Goal: Transaction & Acquisition: Book appointment/travel/reservation

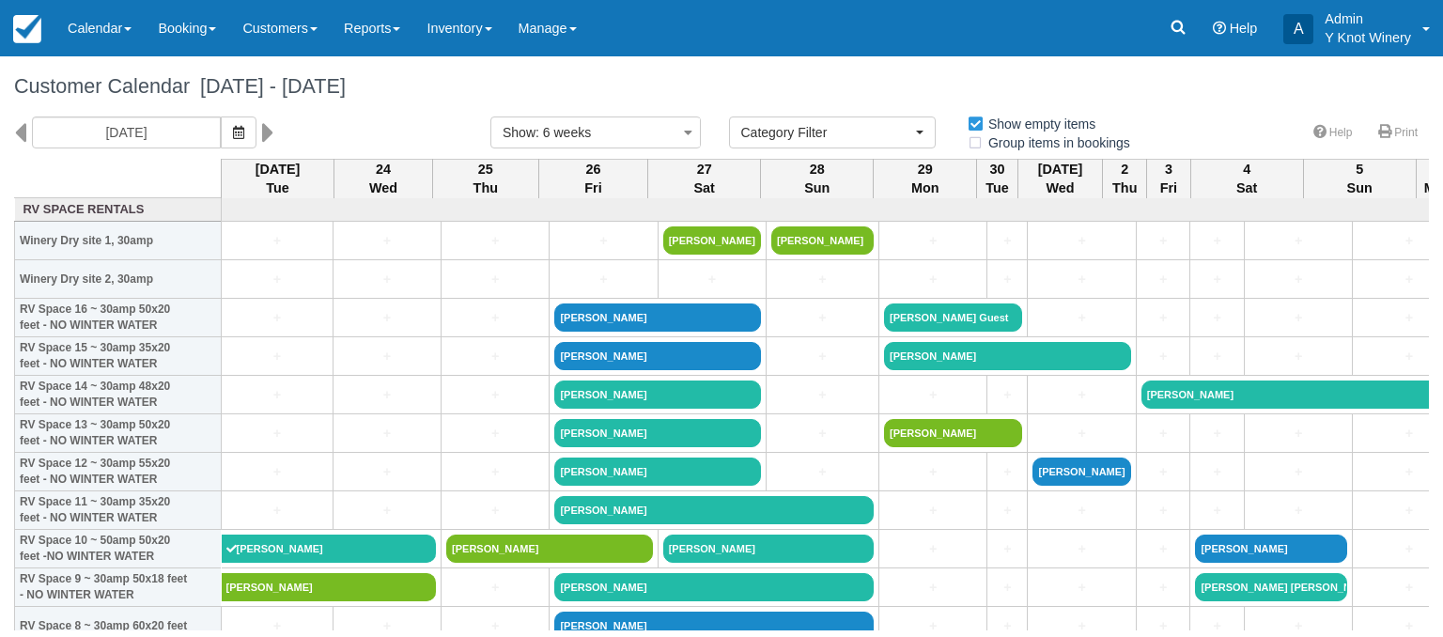
select select
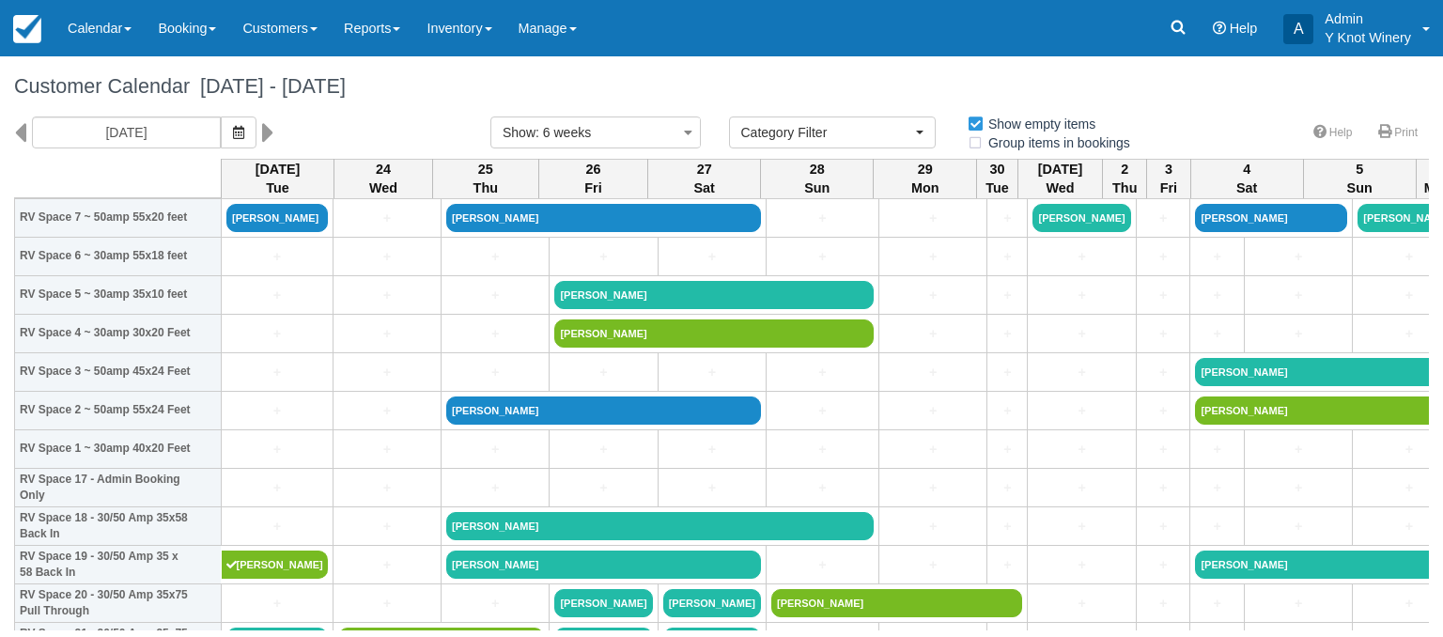
scroll to position [413, 0]
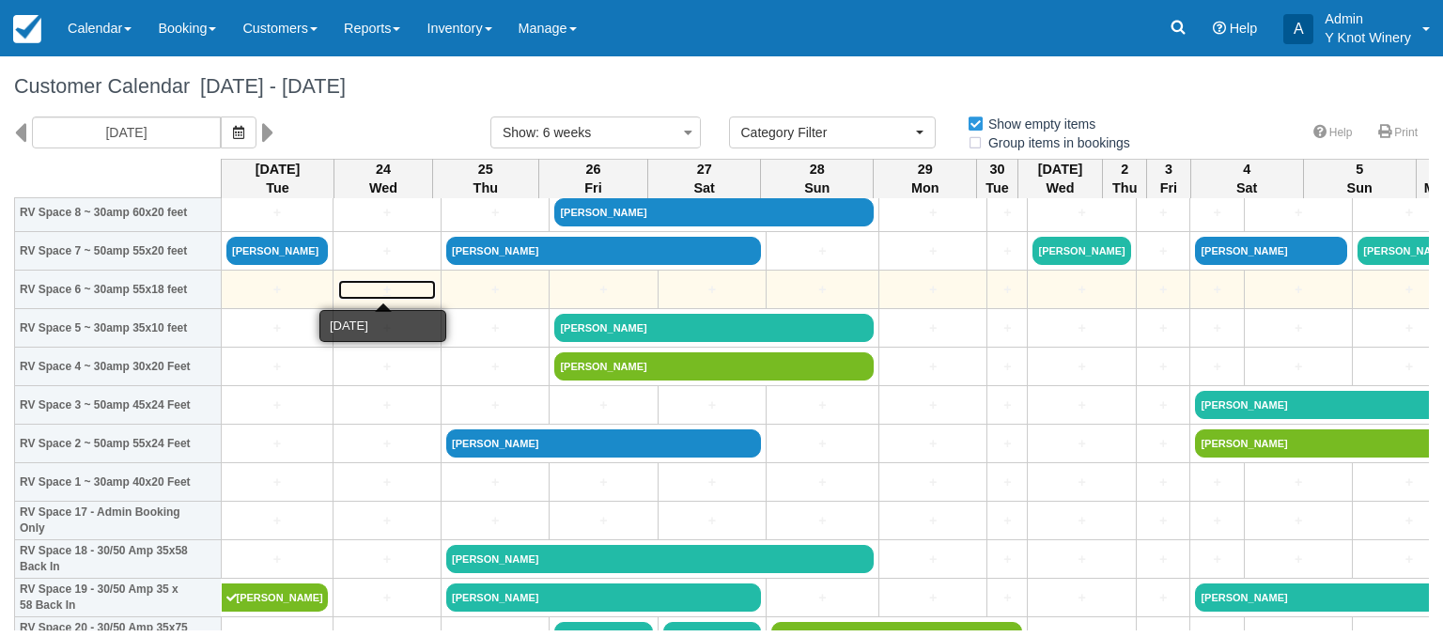
click at [344, 290] on link "+" at bounding box center [387, 290] width 98 height 20
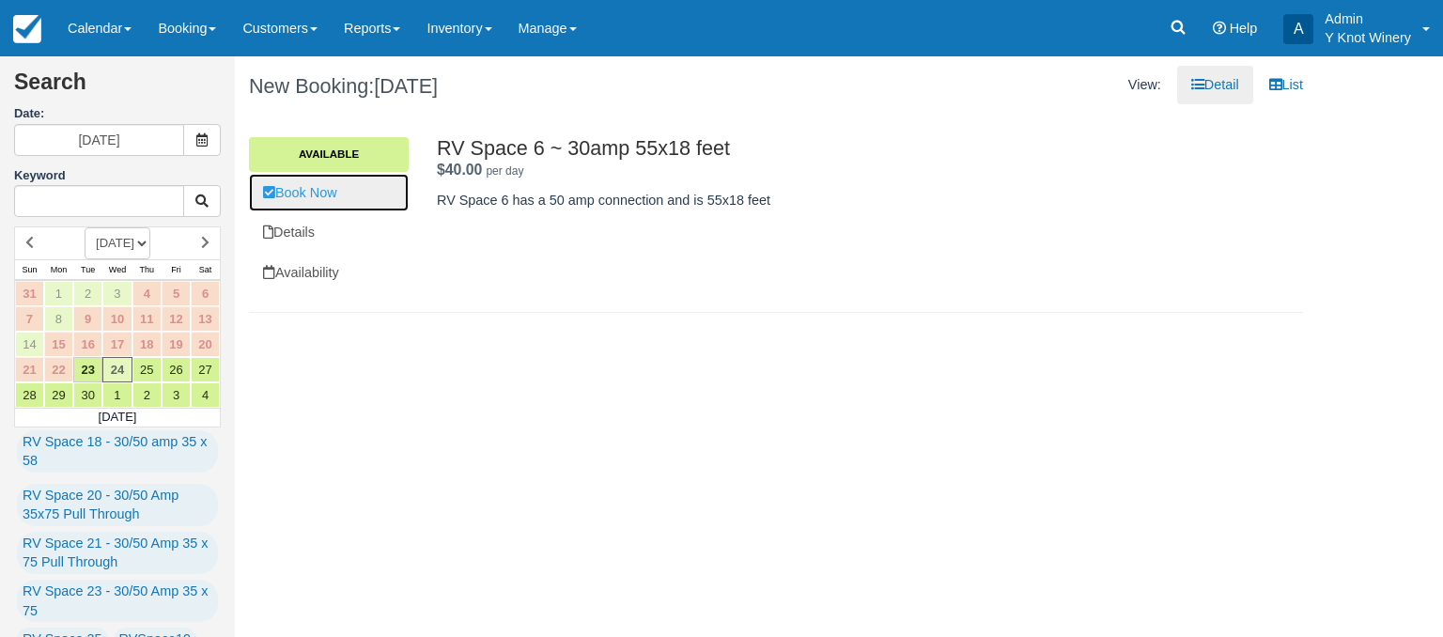
click at [323, 190] on link "Book Now" at bounding box center [329, 193] width 160 height 39
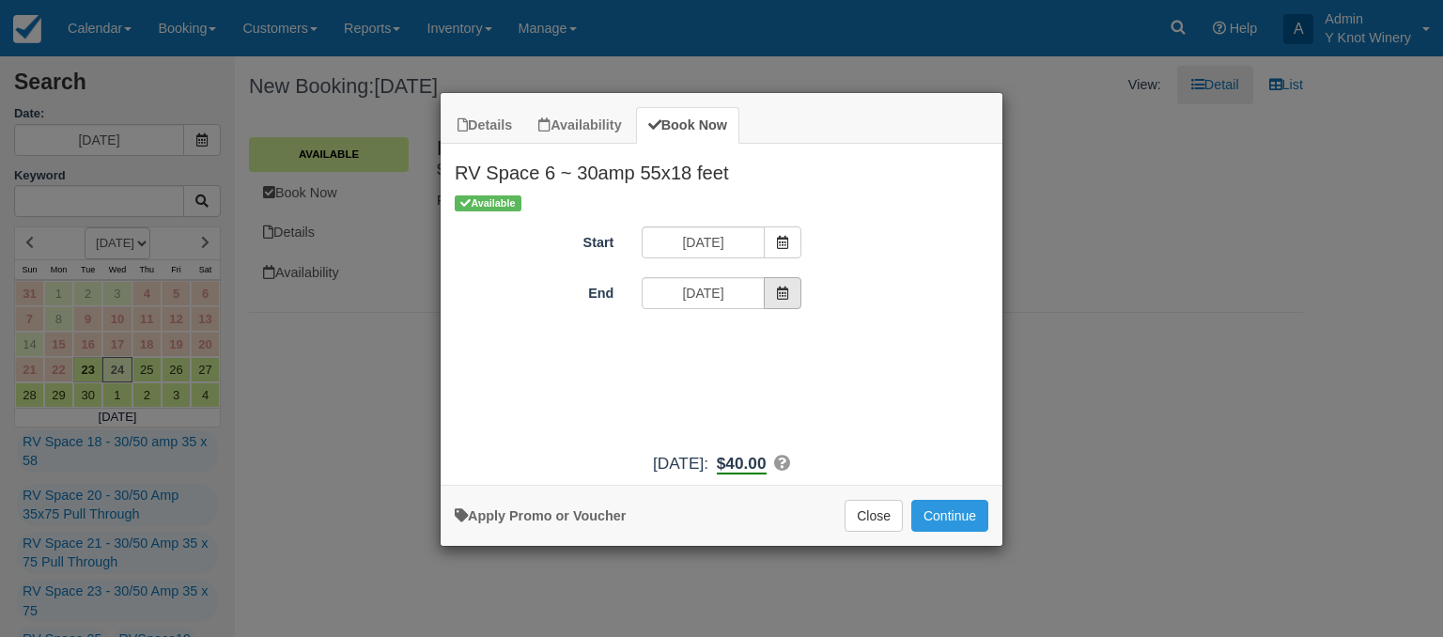
click at [788, 297] on icon "Item Modal" at bounding box center [782, 293] width 13 height 13
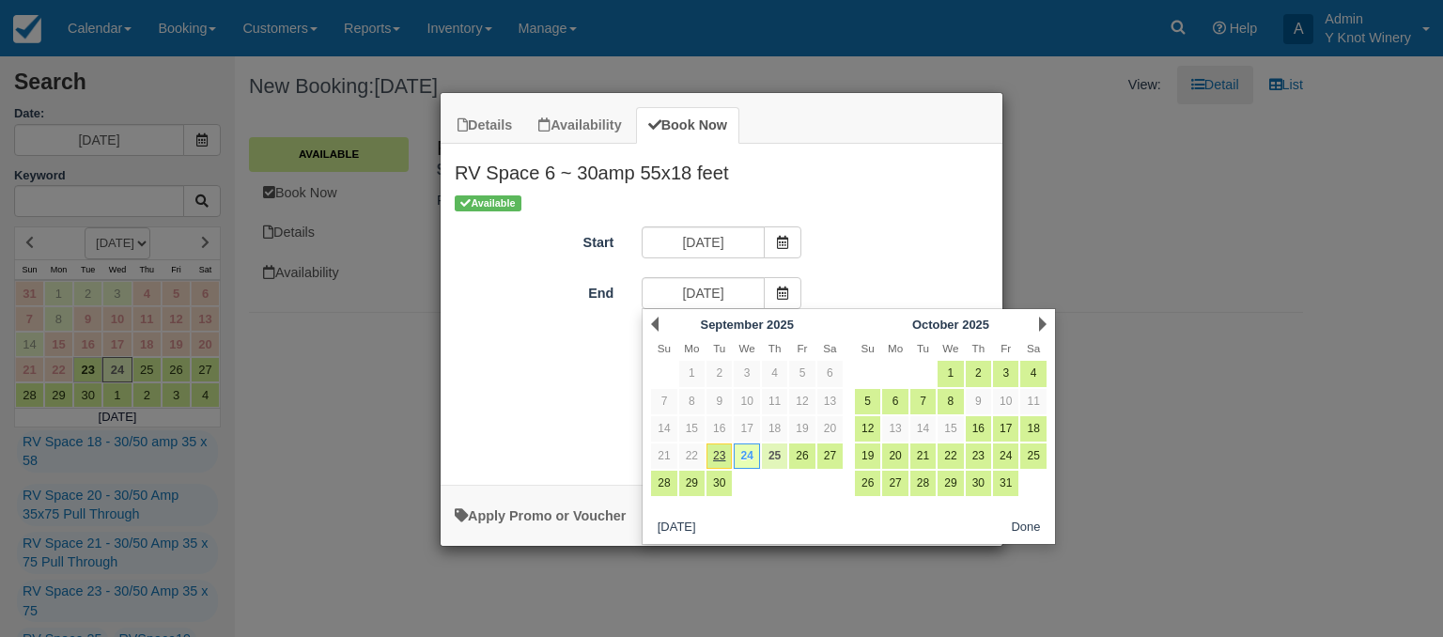
click at [782, 461] on link "25" at bounding box center [774, 456] width 25 height 25
type input "09/25/25"
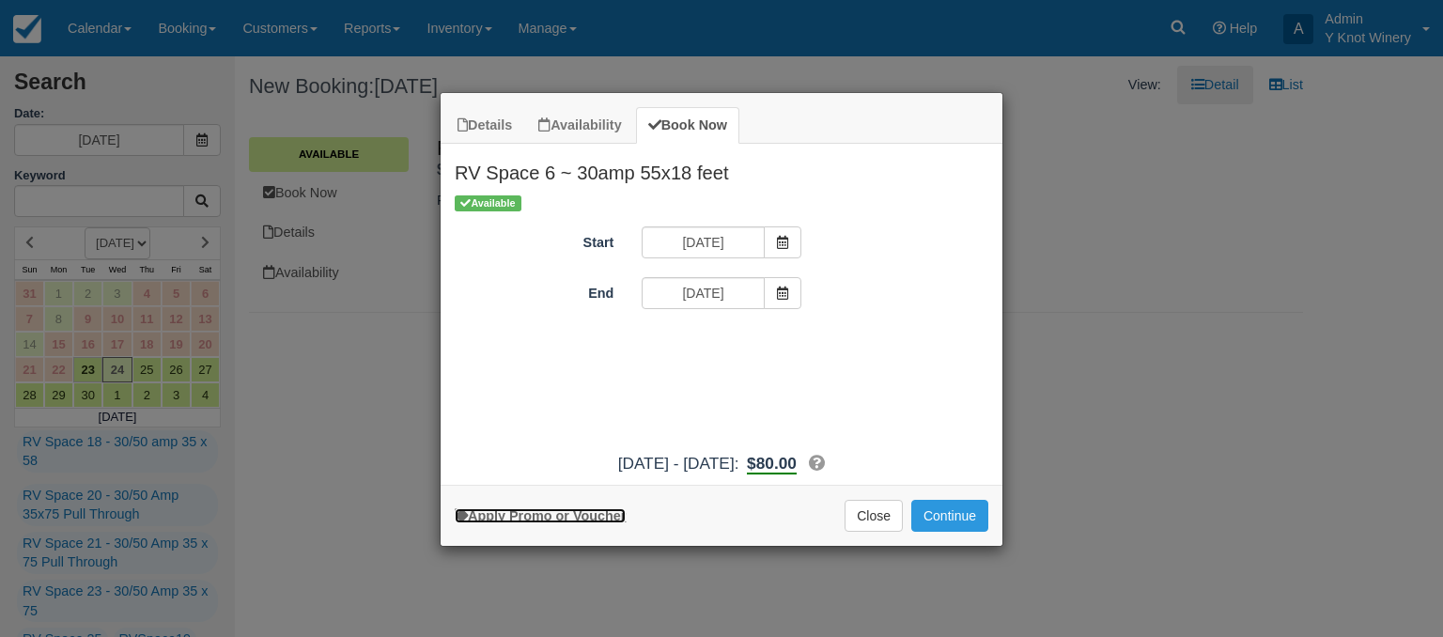
click at [569, 515] on link "Apply Promo or Voucher" at bounding box center [540, 515] width 171 height 15
type input "C2COAST"
click at [843, 345] on button "Apply" at bounding box center [841, 344] width 47 height 24
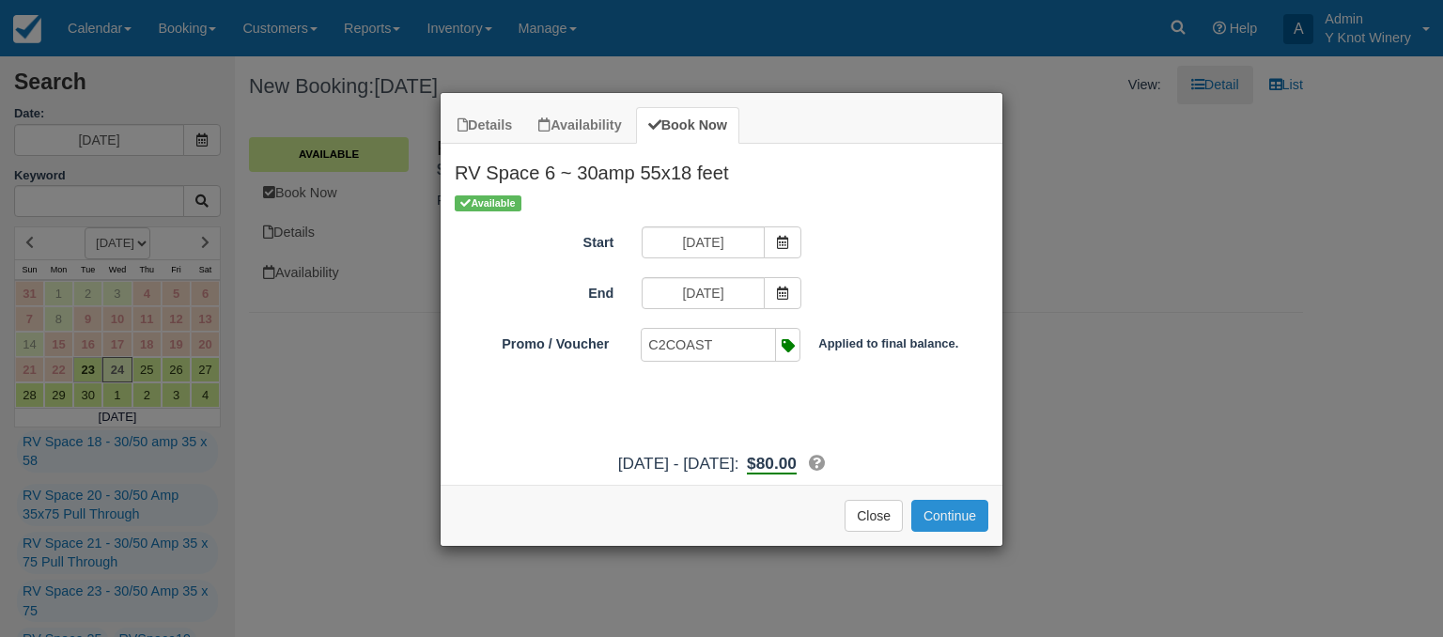
click at [955, 519] on button "Continue" at bounding box center [949, 516] width 77 height 32
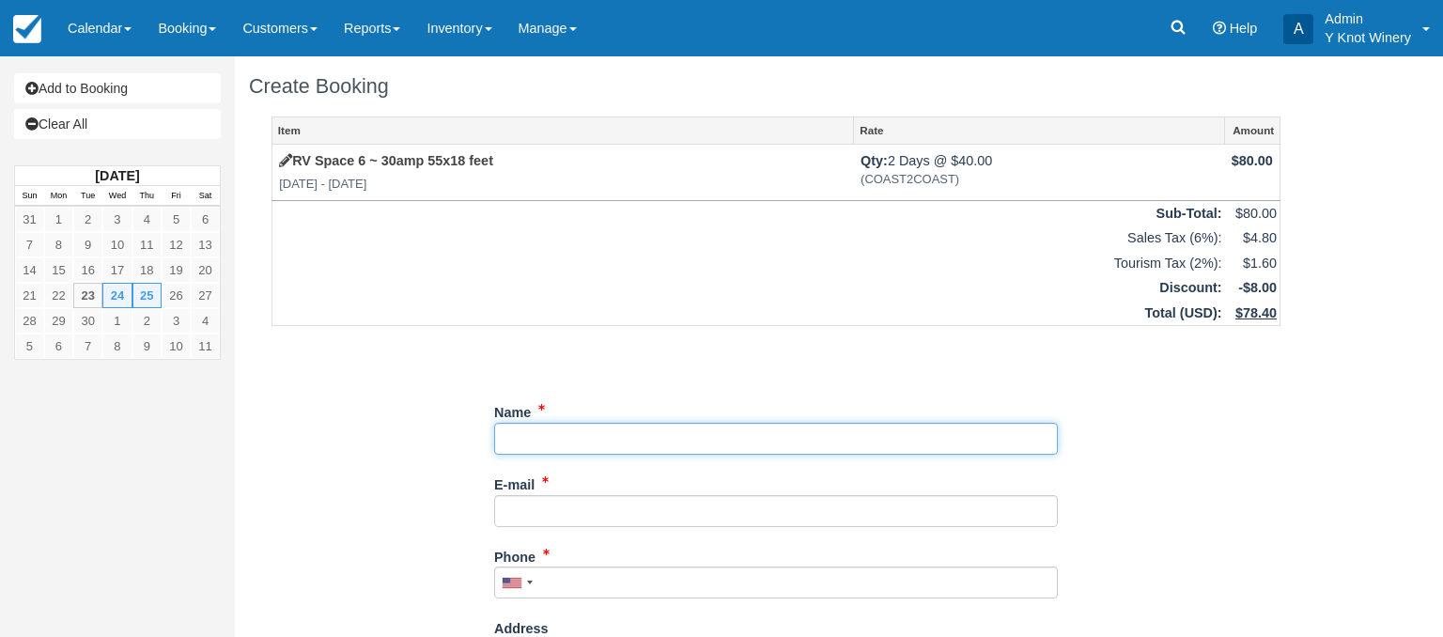
click at [528, 435] on input "Name" at bounding box center [776, 439] width 564 height 32
type input "Jeff Austin"
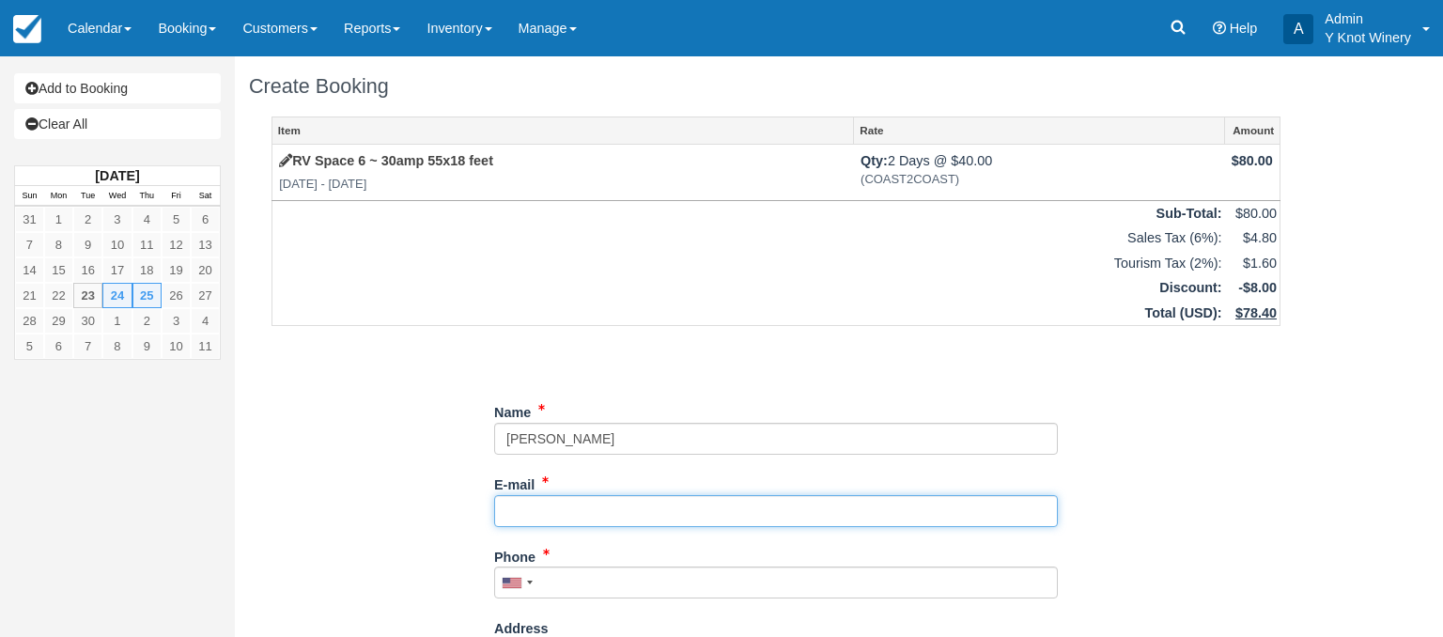
click at [516, 511] on input "E-mail" at bounding box center [776, 511] width 564 height 32
type input "travelbug0629@gmail.com"
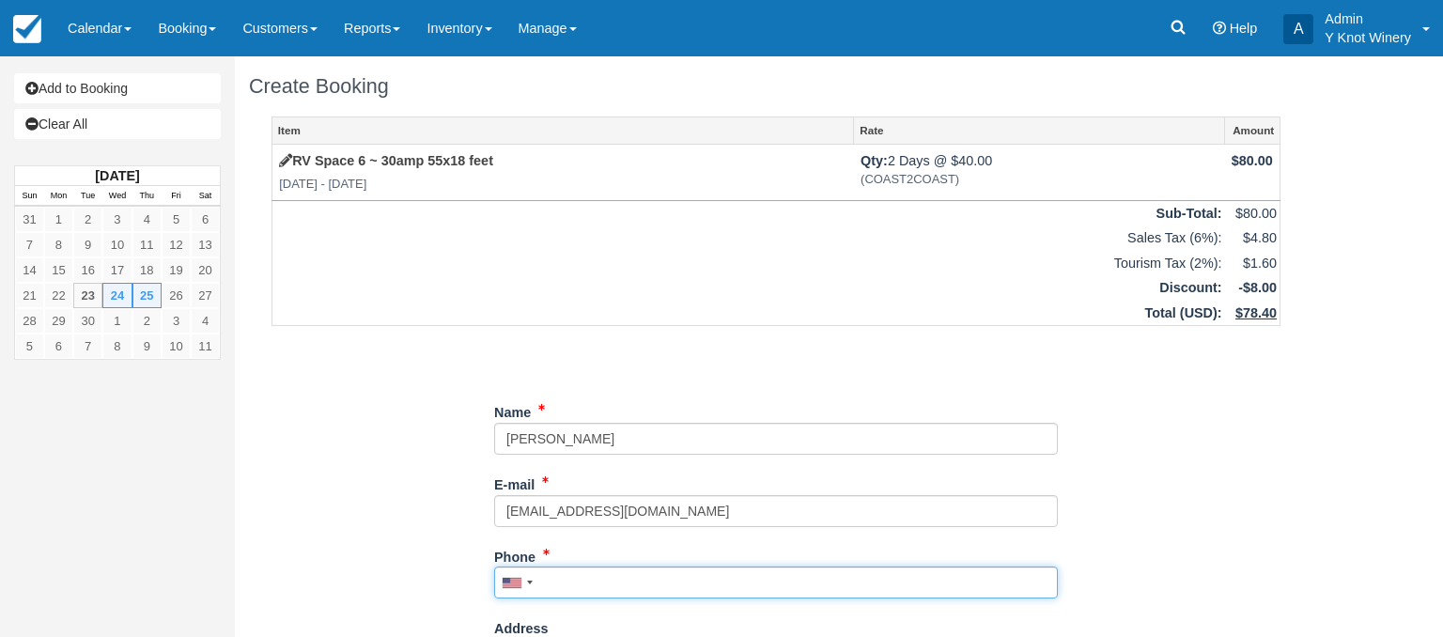
click at [601, 581] on input "Phone" at bounding box center [776, 583] width 564 height 32
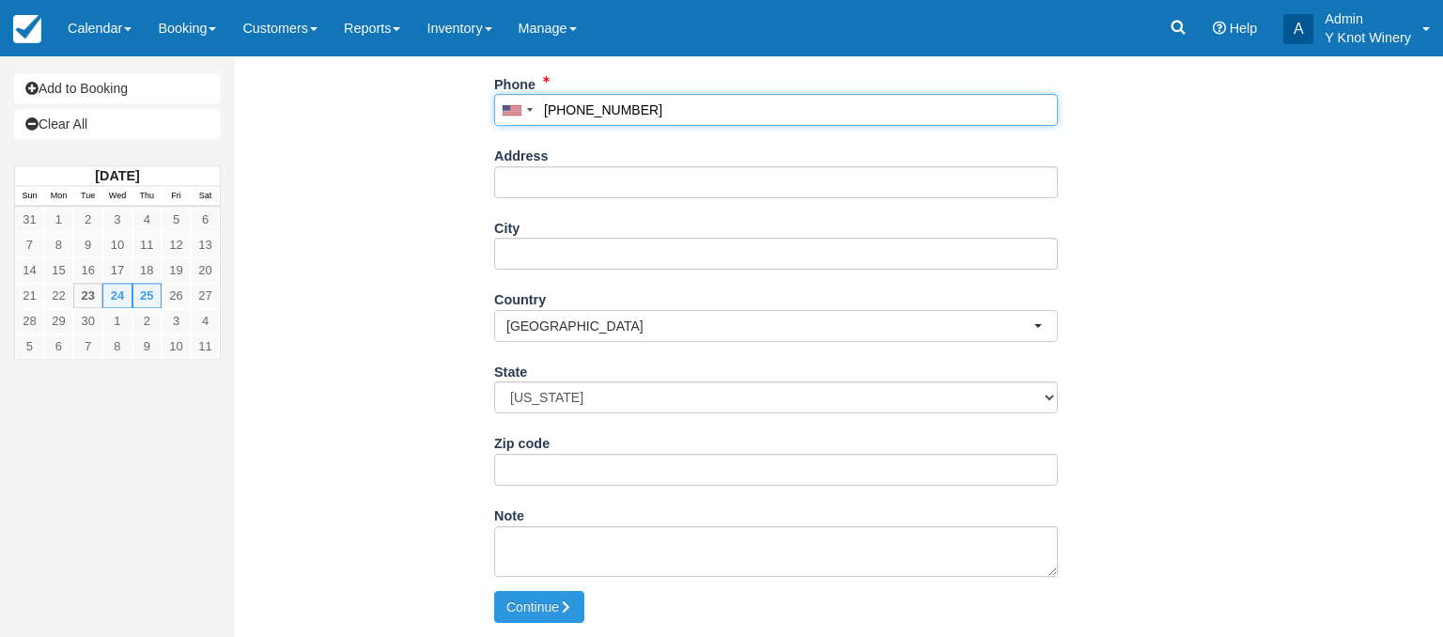
scroll to position [476, 0]
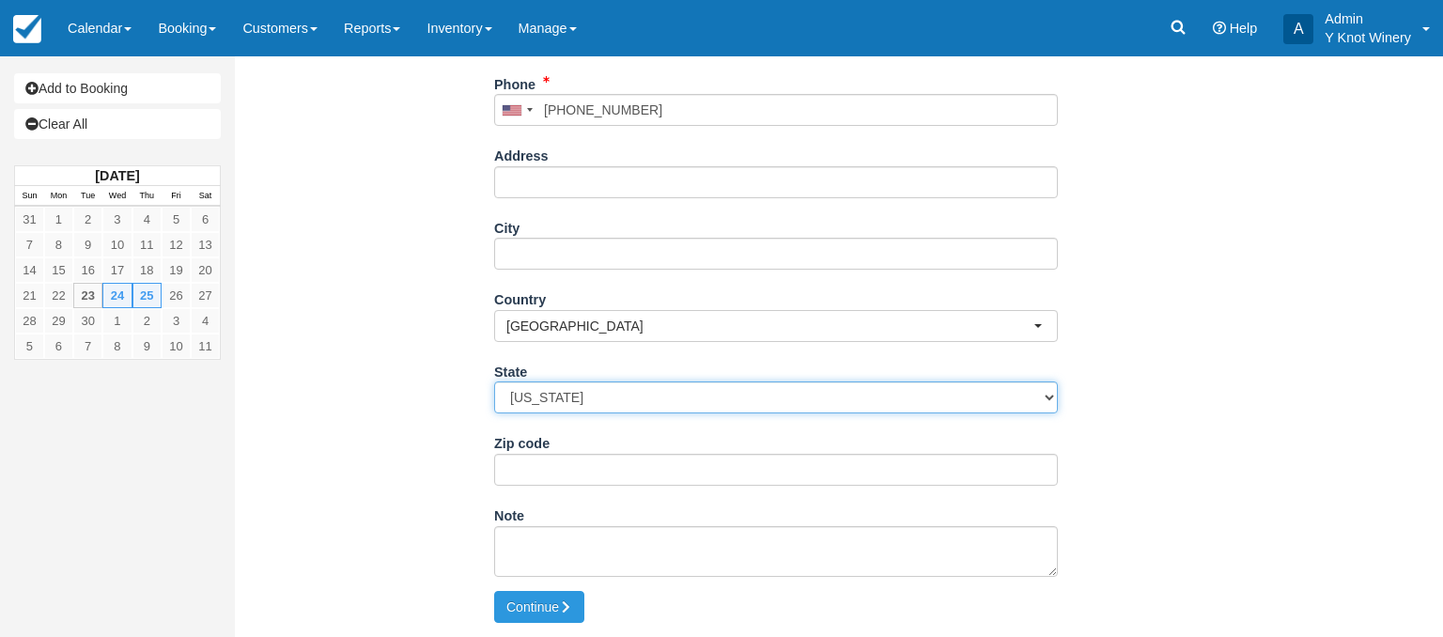
type input "(360) 280-3570"
click at [494, 382] on select "Alabama Alaska Arizona Arkansas California Colorado Connecticut Delaware Florid…" at bounding box center [776, 398] width 564 height 32
select select "ID"
click option "Idaho" at bounding box center [0, 0] width 0 height 0
click at [540, 605] on button "Continue" at bounding box center [539, 607] width 90 height 32
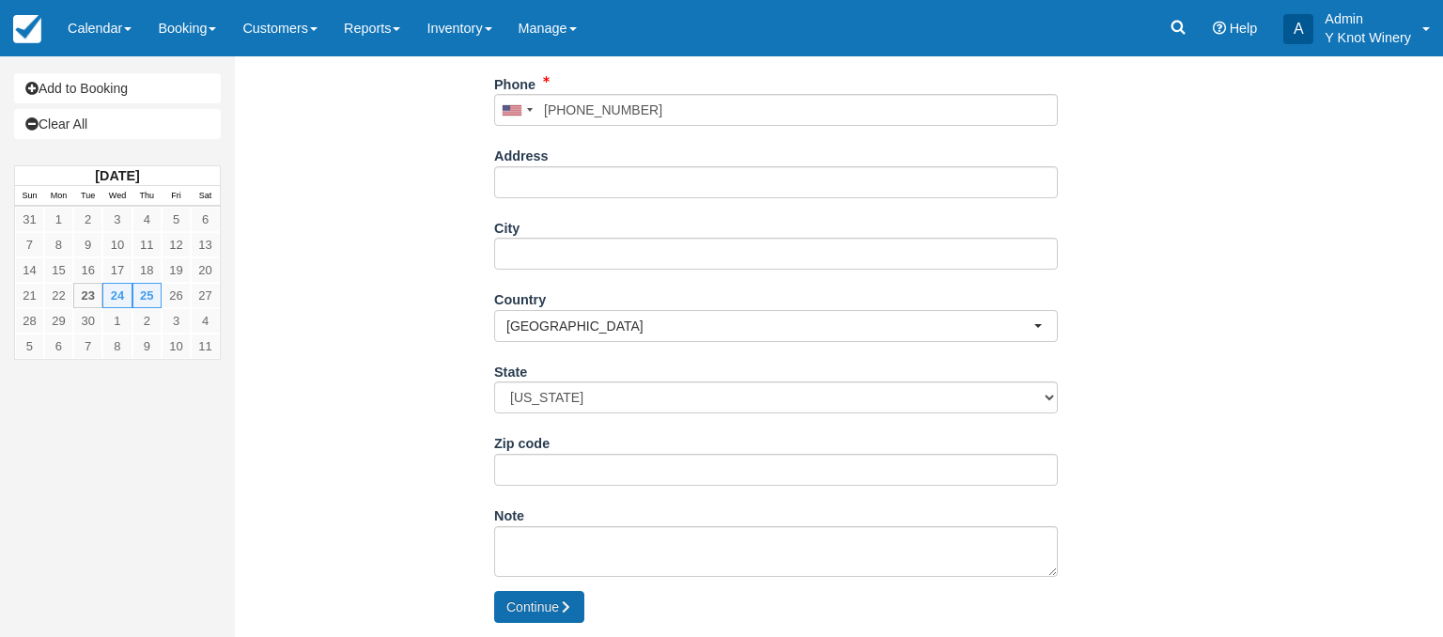
type input "+13602803570"
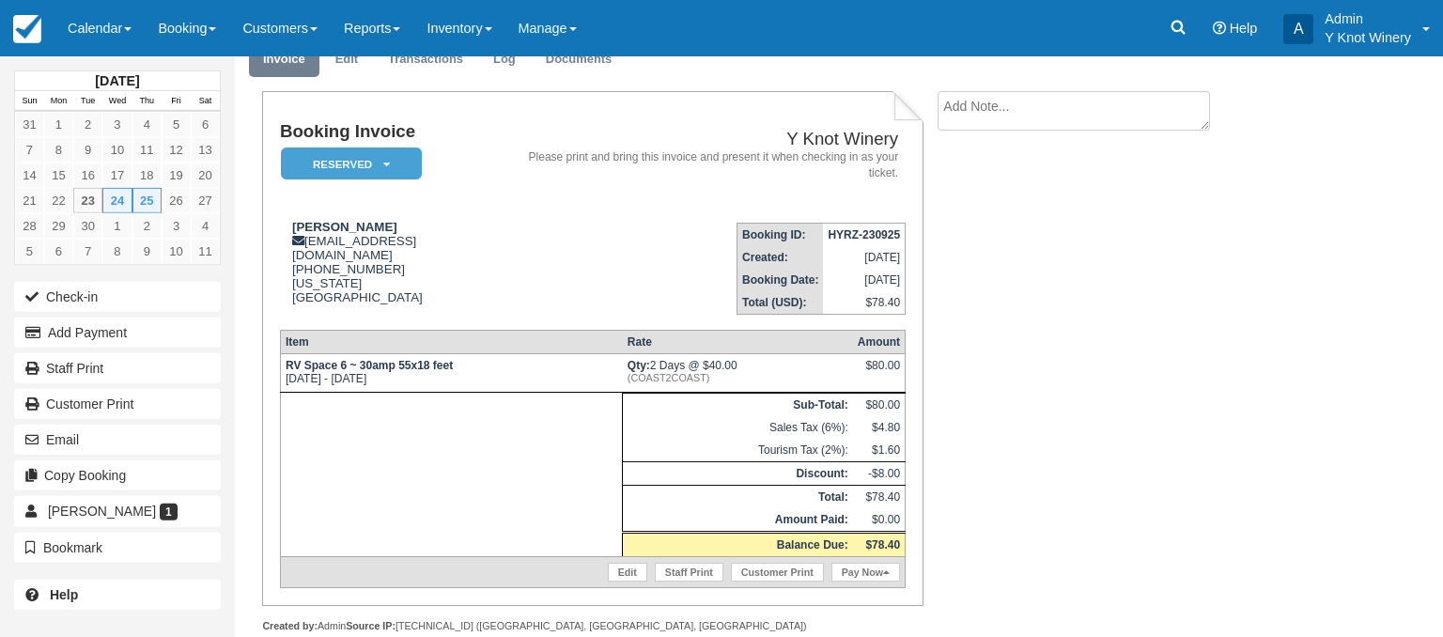
scroll to position [89, 0]
